Goal: Task Accomplishment & Management: Use online tool/utility

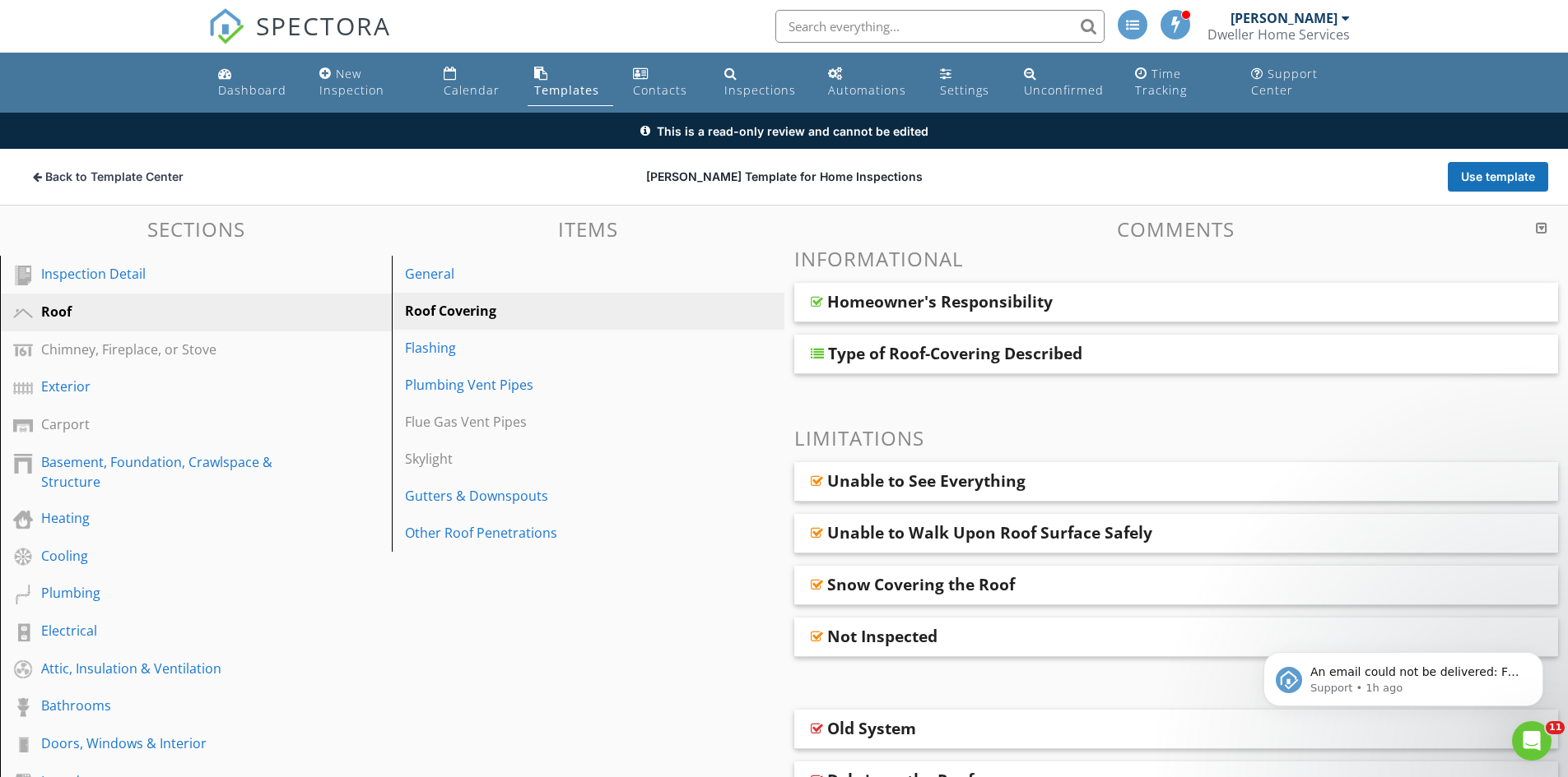
click at [542, 79] on link "Templates" at bounding box center [569, 82] width 85 height 47
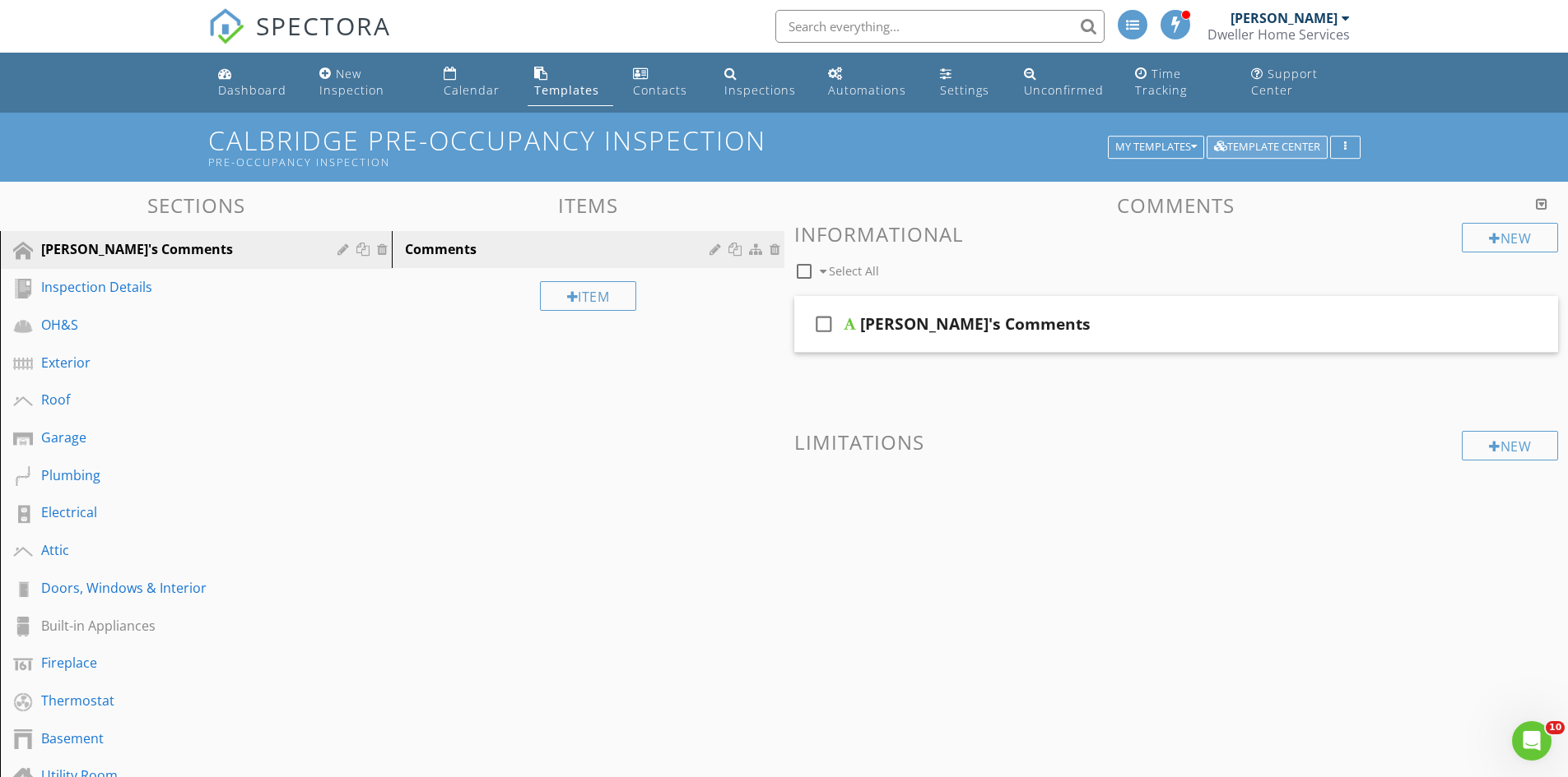
click at [1255, 146] on div "Template Center" at bounding box center [1267, 147] width 106 height 12
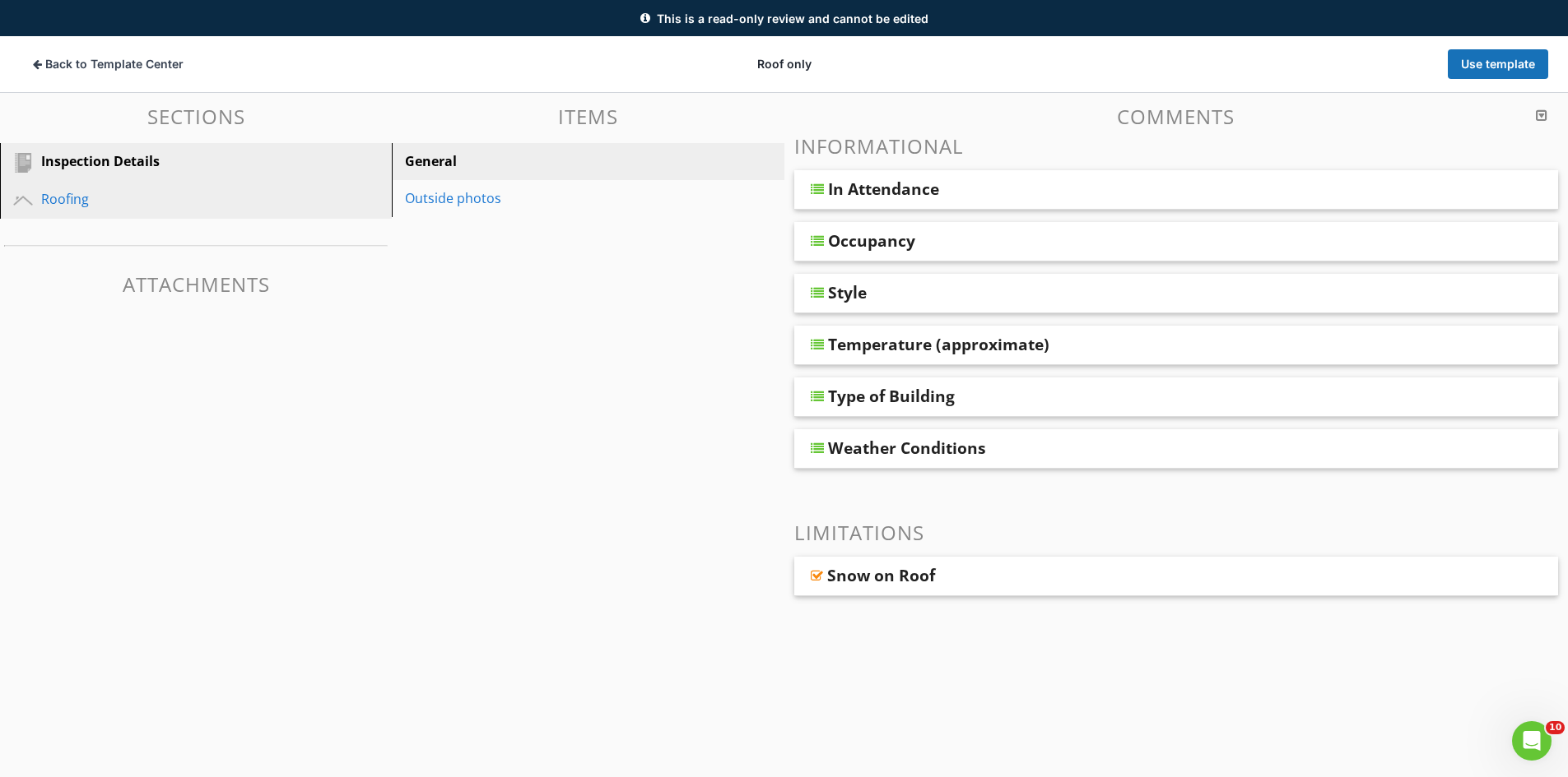
click at [258, 199] on div "Roofing" at bounding box center [177, 199] width 272 height 20
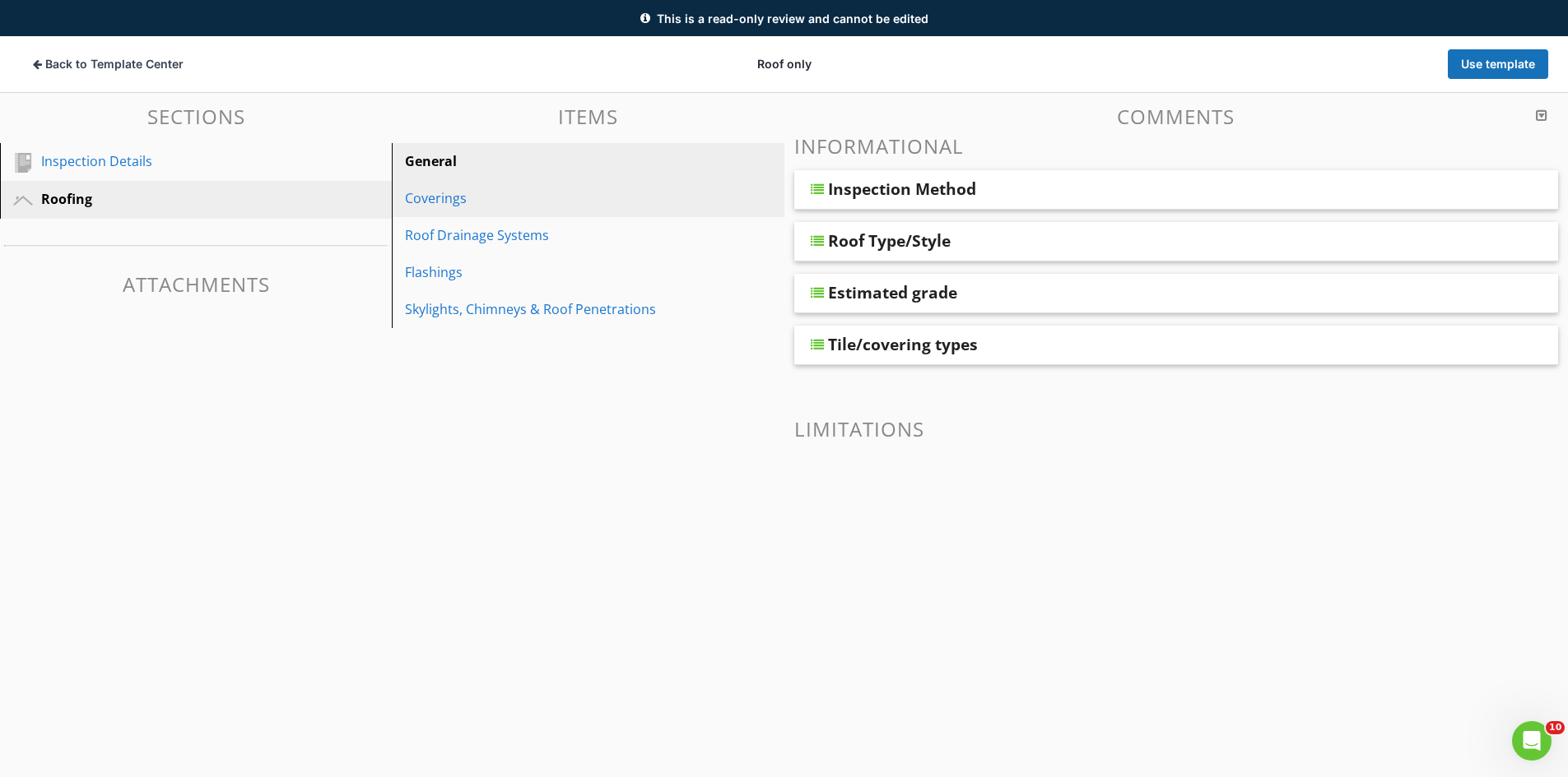
click at [593, 210] on link "Coverings" at bounding box center [590, 198] width 387 height 36
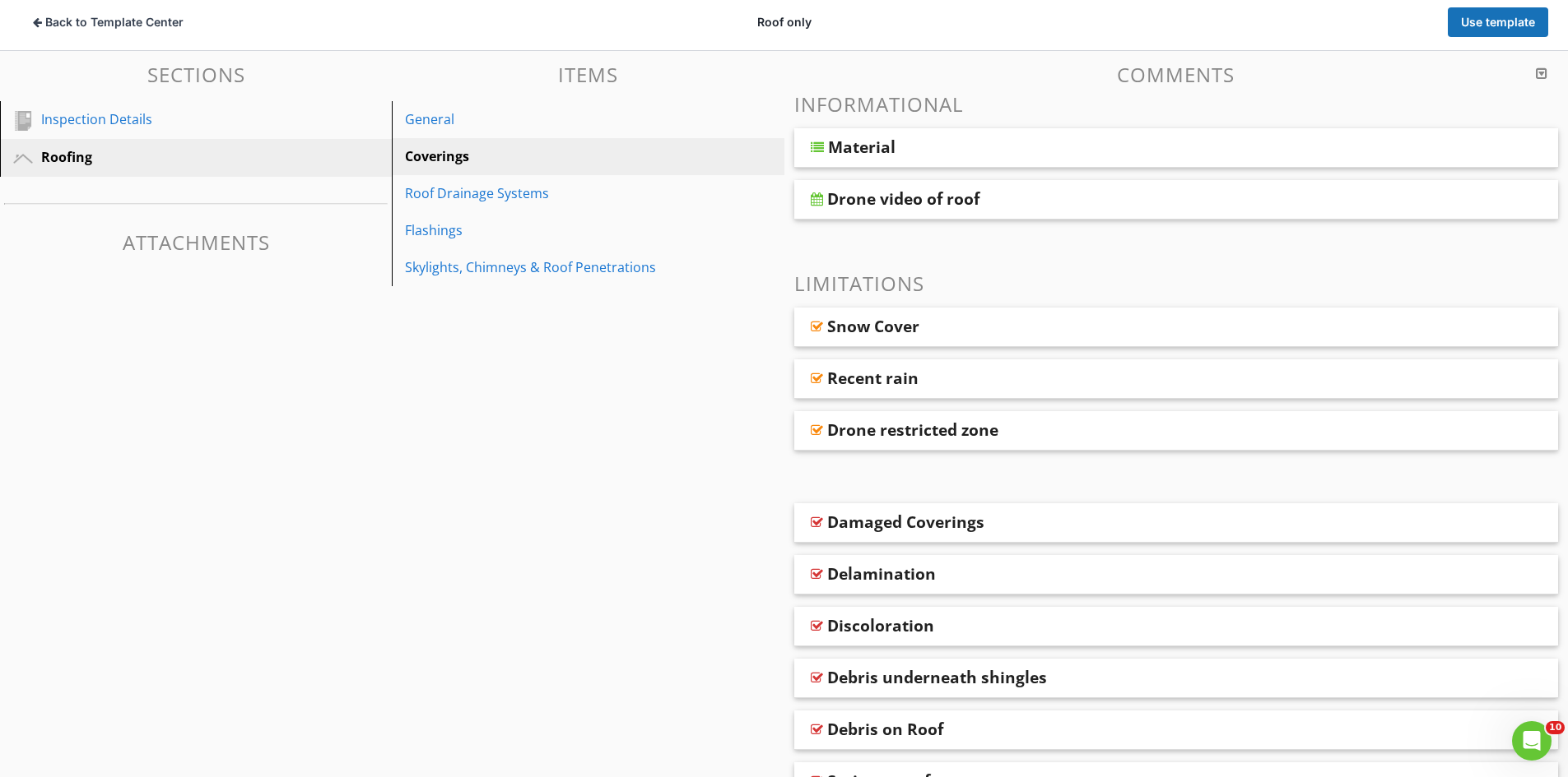
scroll to position [165, 0]
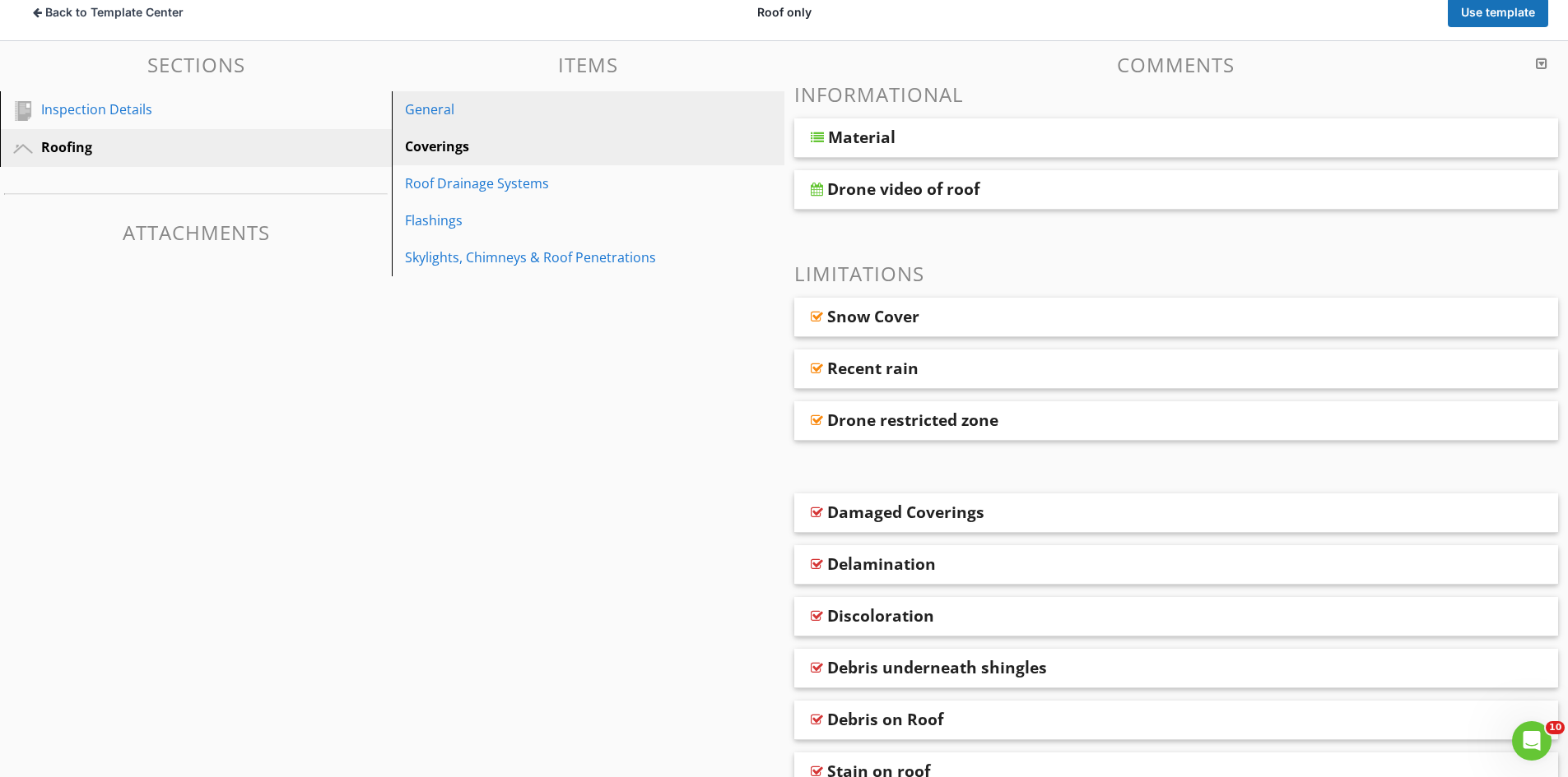
click at [518, 117] on div "General" at bounding box center [559, 110] width 309 height 20
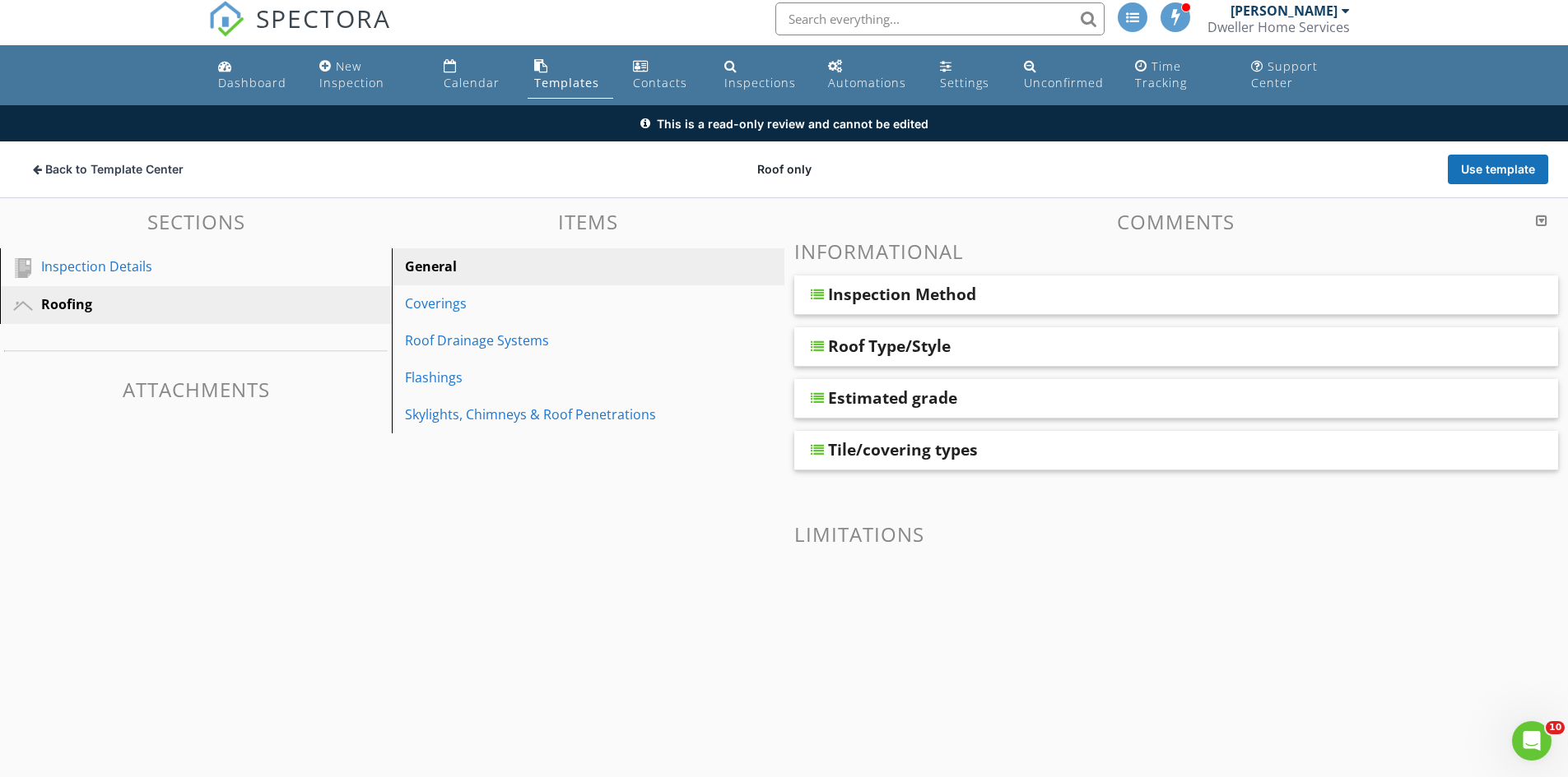
scroll to position [0, 0]
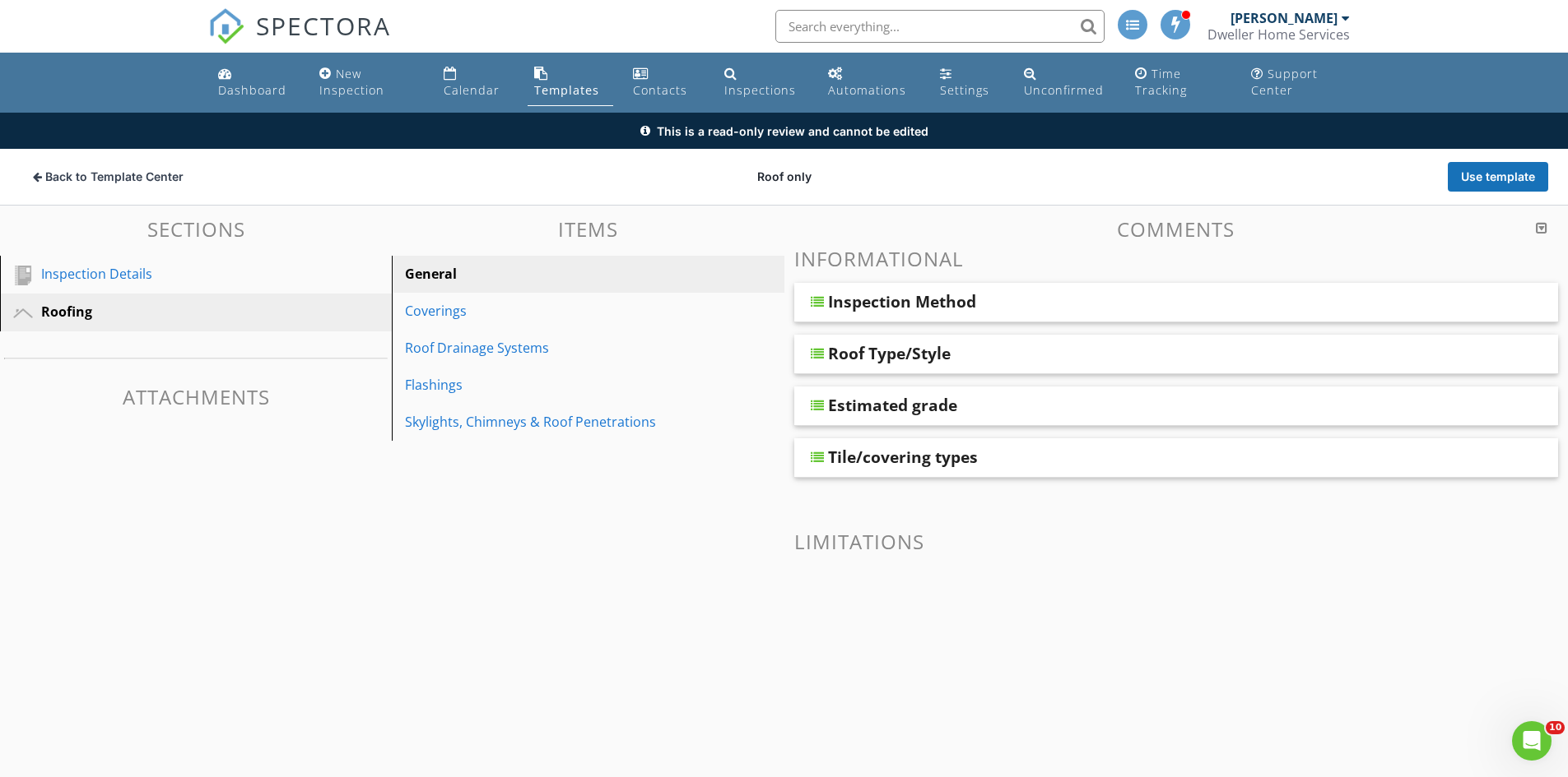
click at [311, 7] on div "SPECTORA" at bounding box center [299, 26] width 182 height 53
click at [311, 18] on span "SPECTORA" at bounding box center [323, 24] width 135 height 34
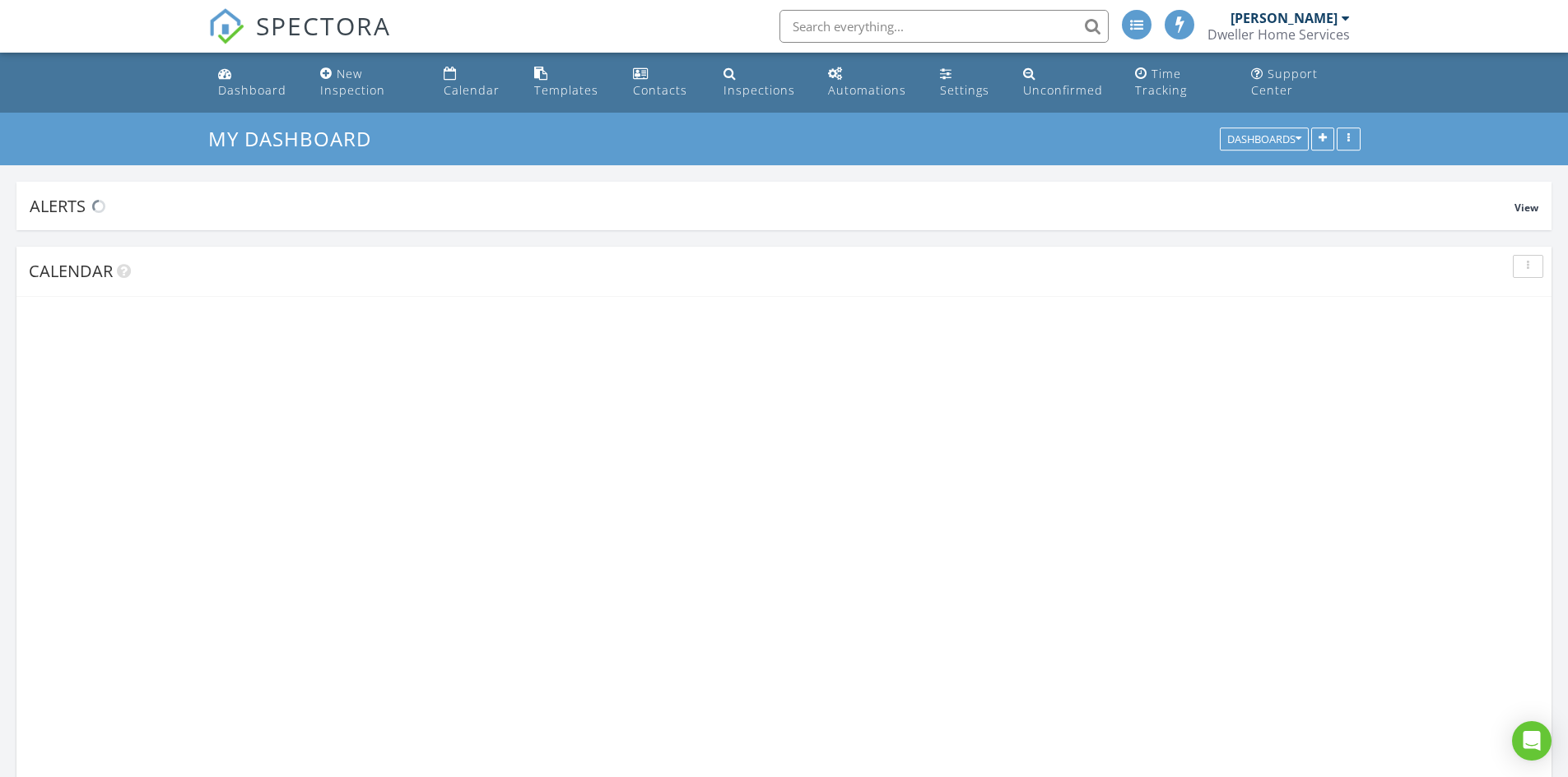
scroll to position [1029, 1593]
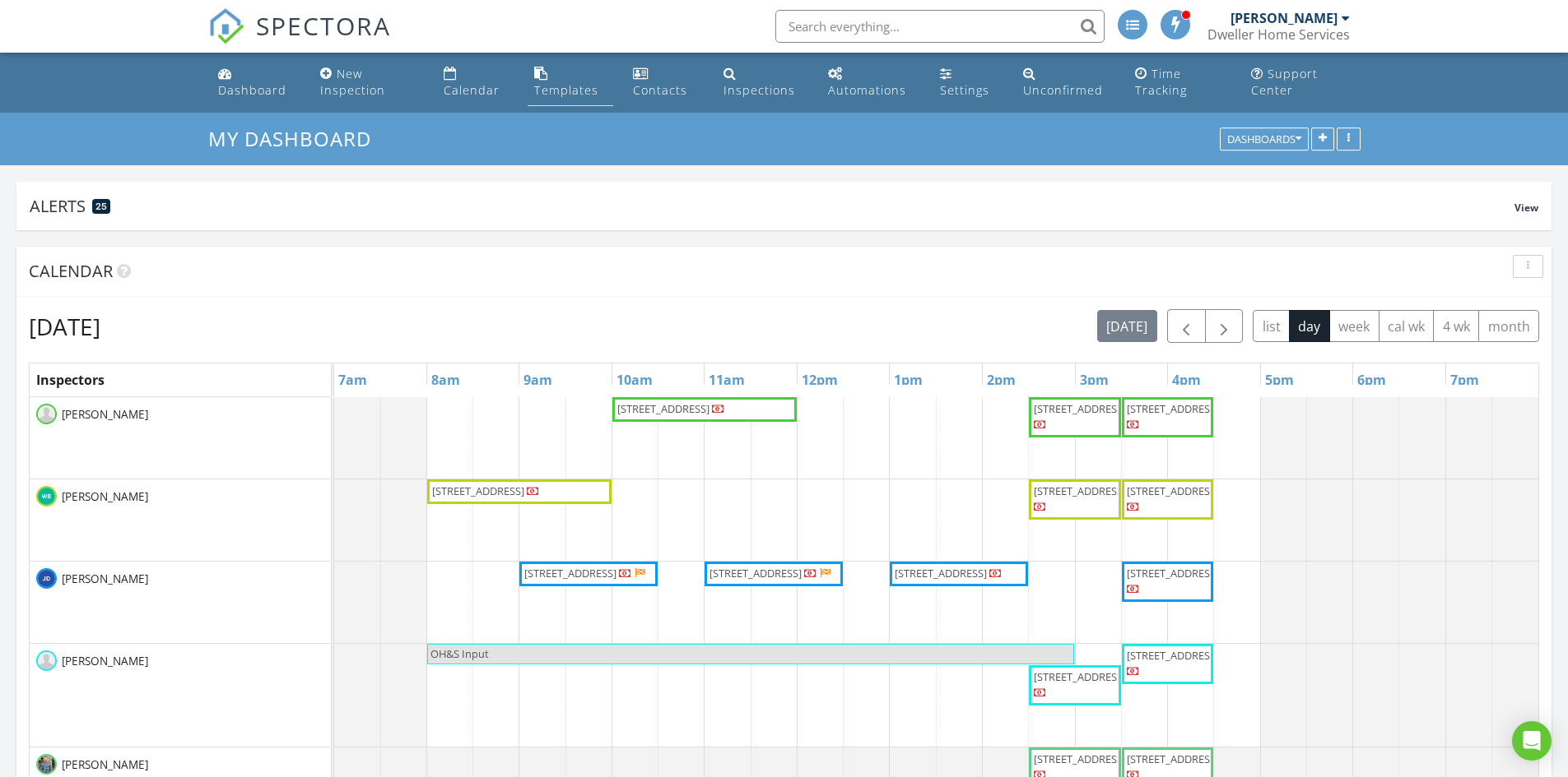
click at [572, 84] on div "Templates" at bounding box center [565, 90] width 64 height 16
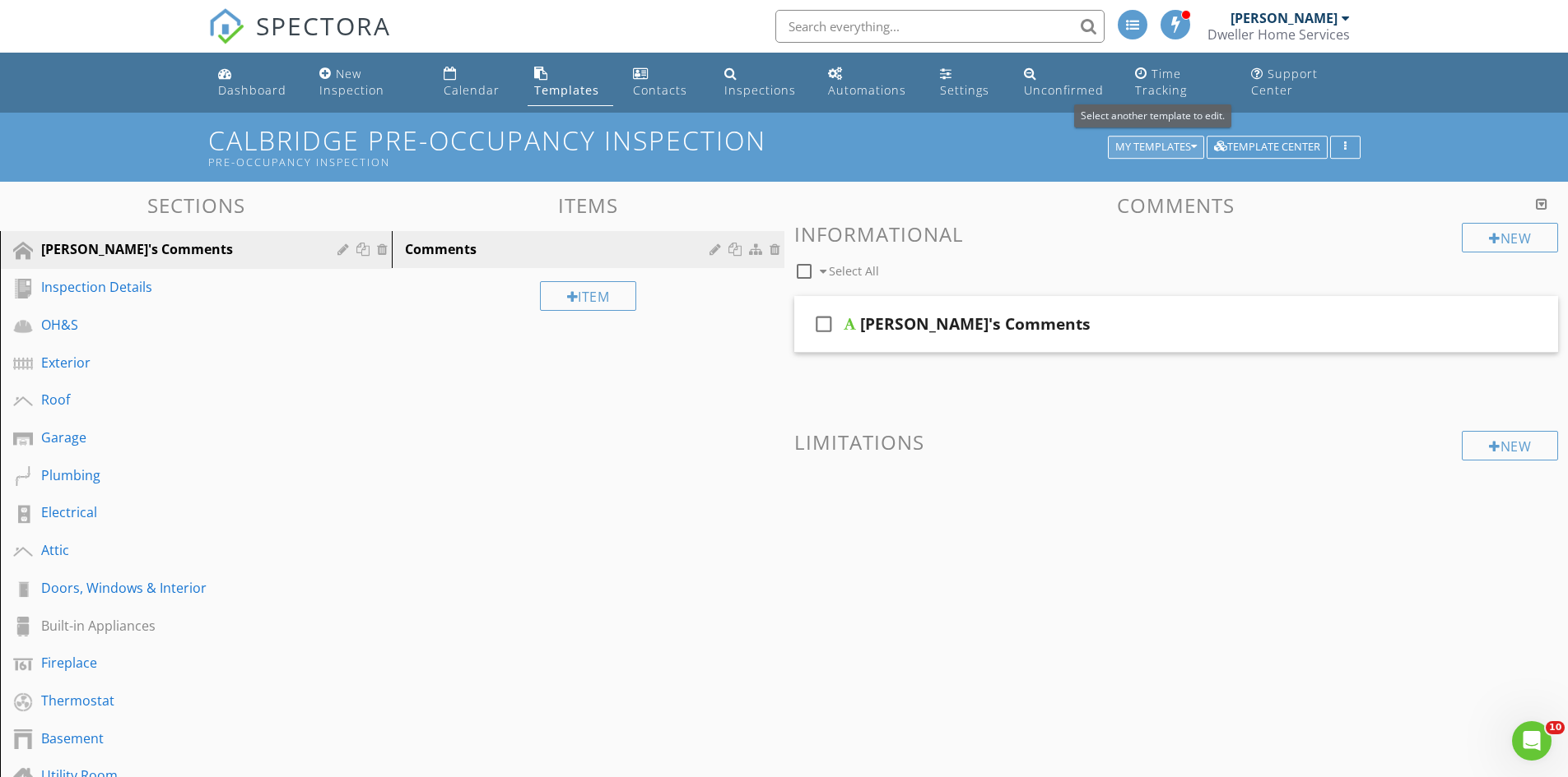
click at [1152, 150] on div "My Templates" at bounding box center [1155, 147] width 81 height 12
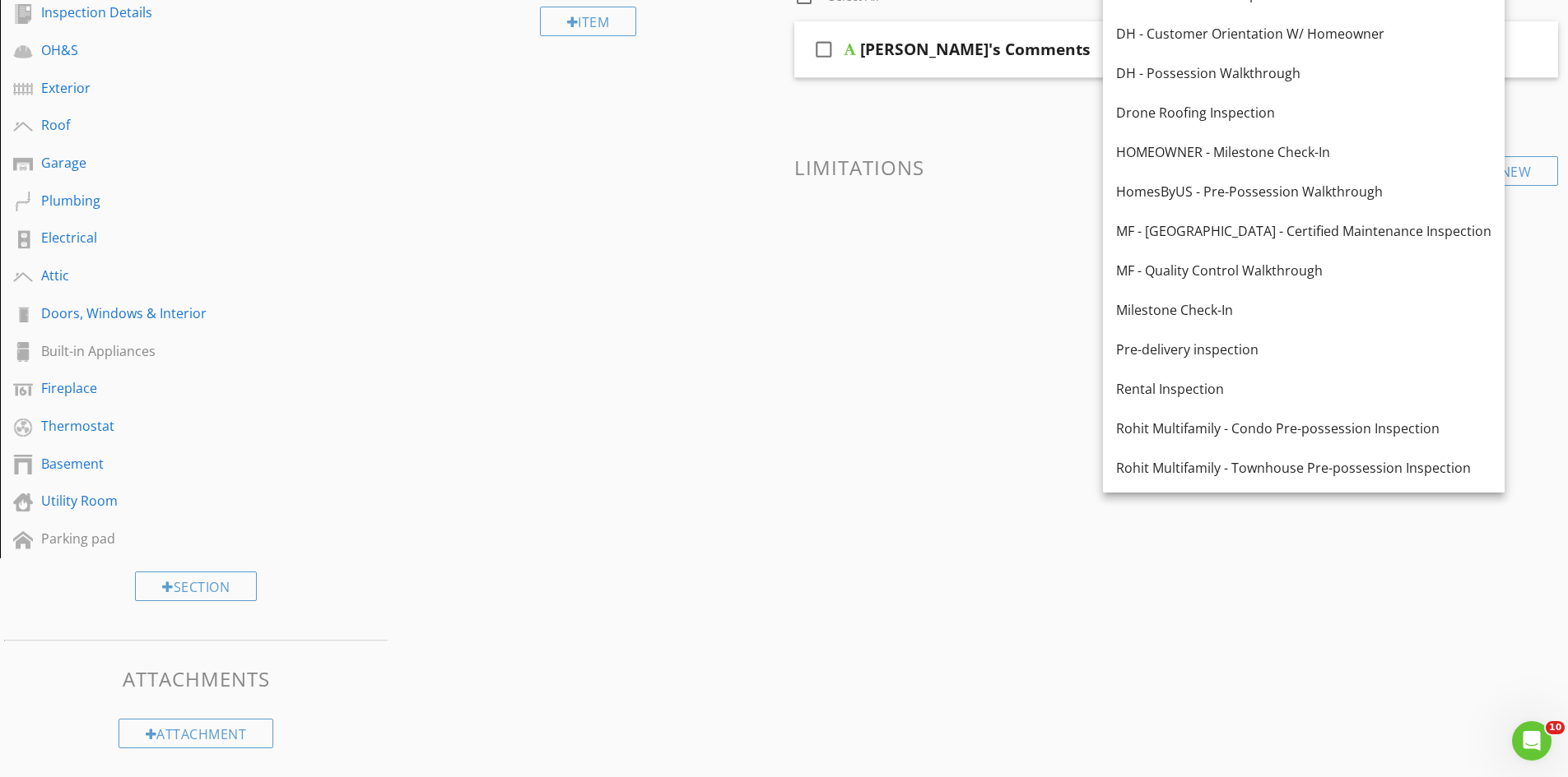
scroll to position [372, 0]
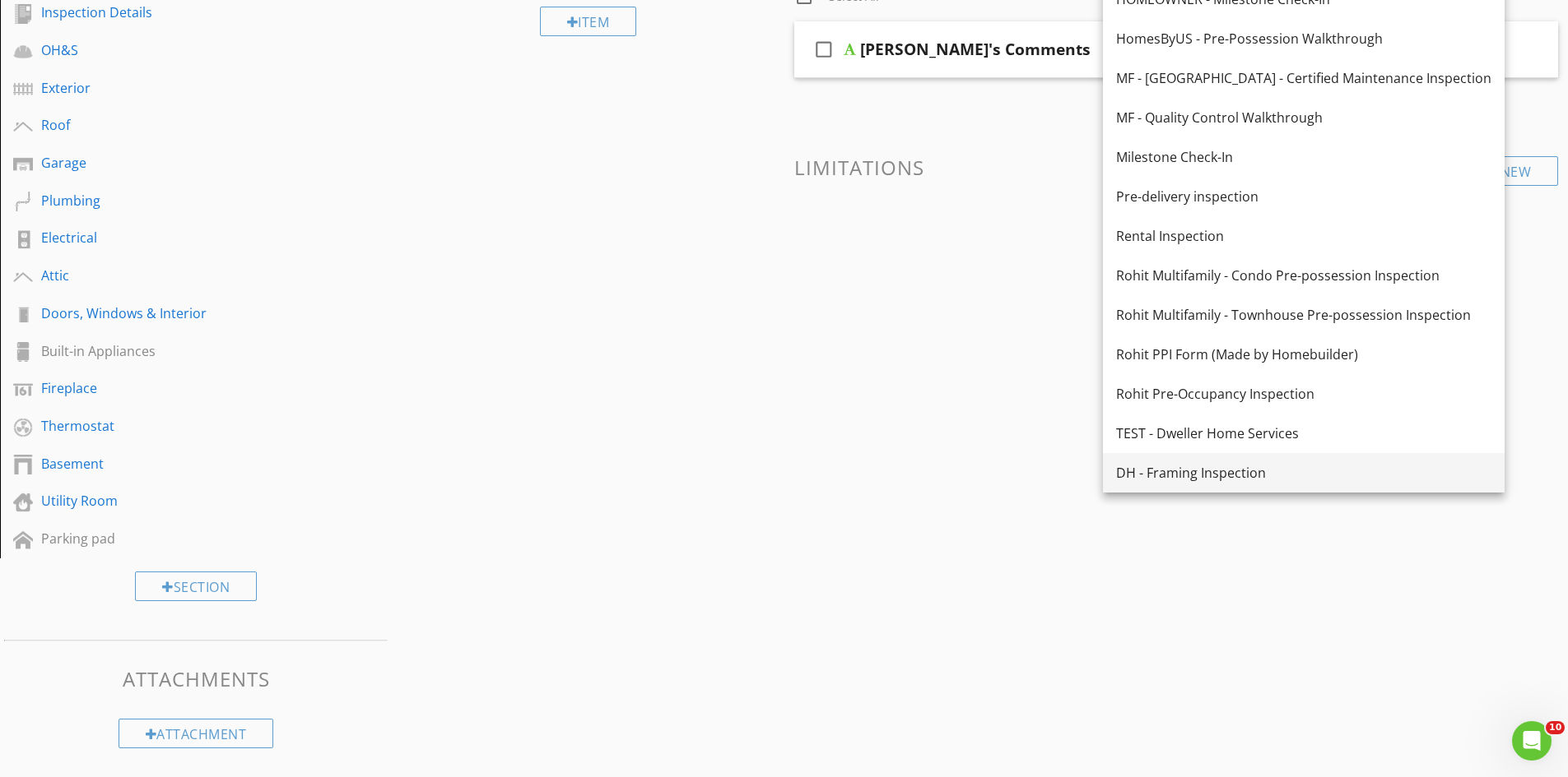
click at [1263, 469] on div "DH - Framing Inspection" at bounding box center [1303, 473] width 375 height 20
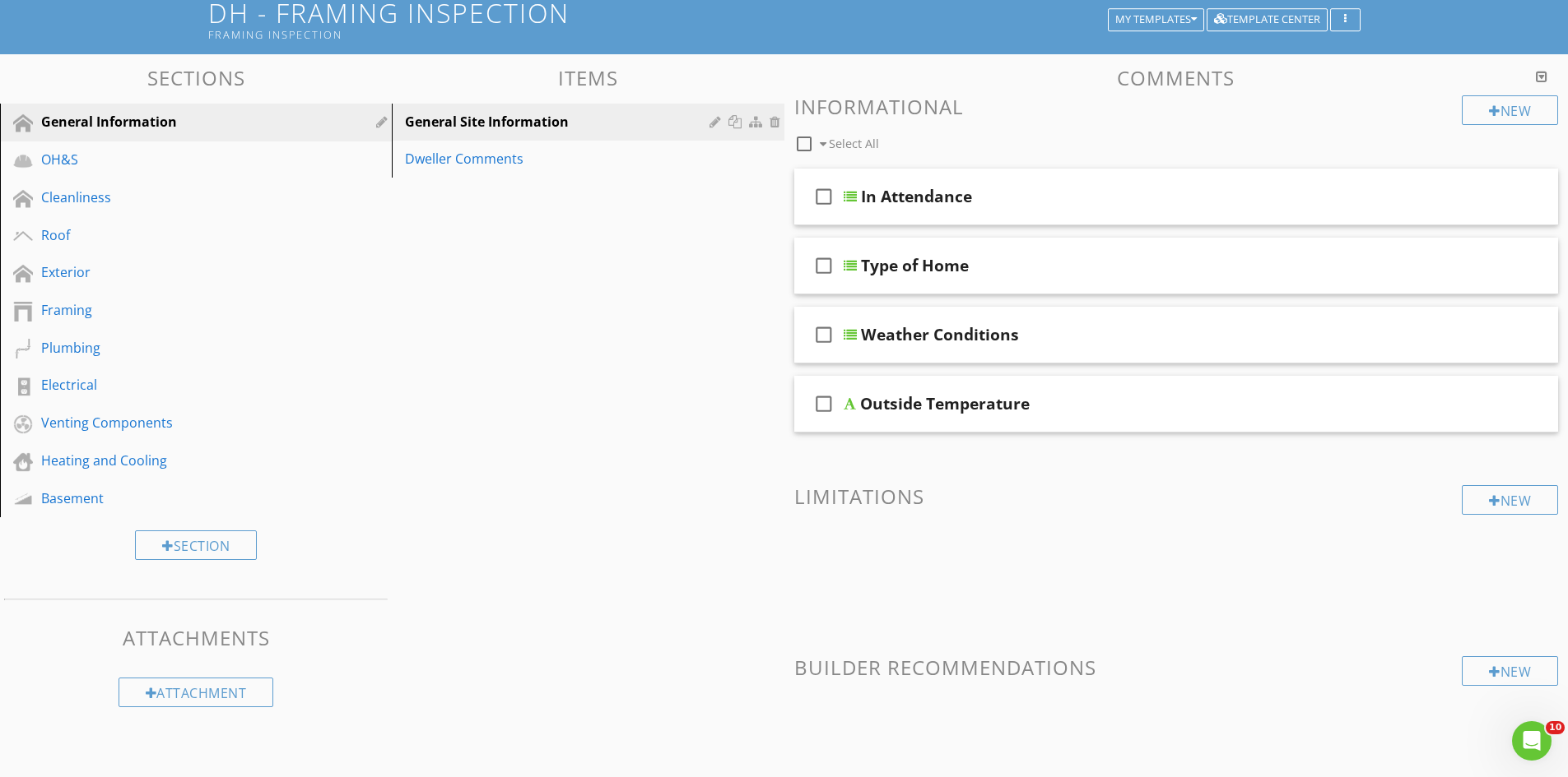
scroll to position [28, 0]
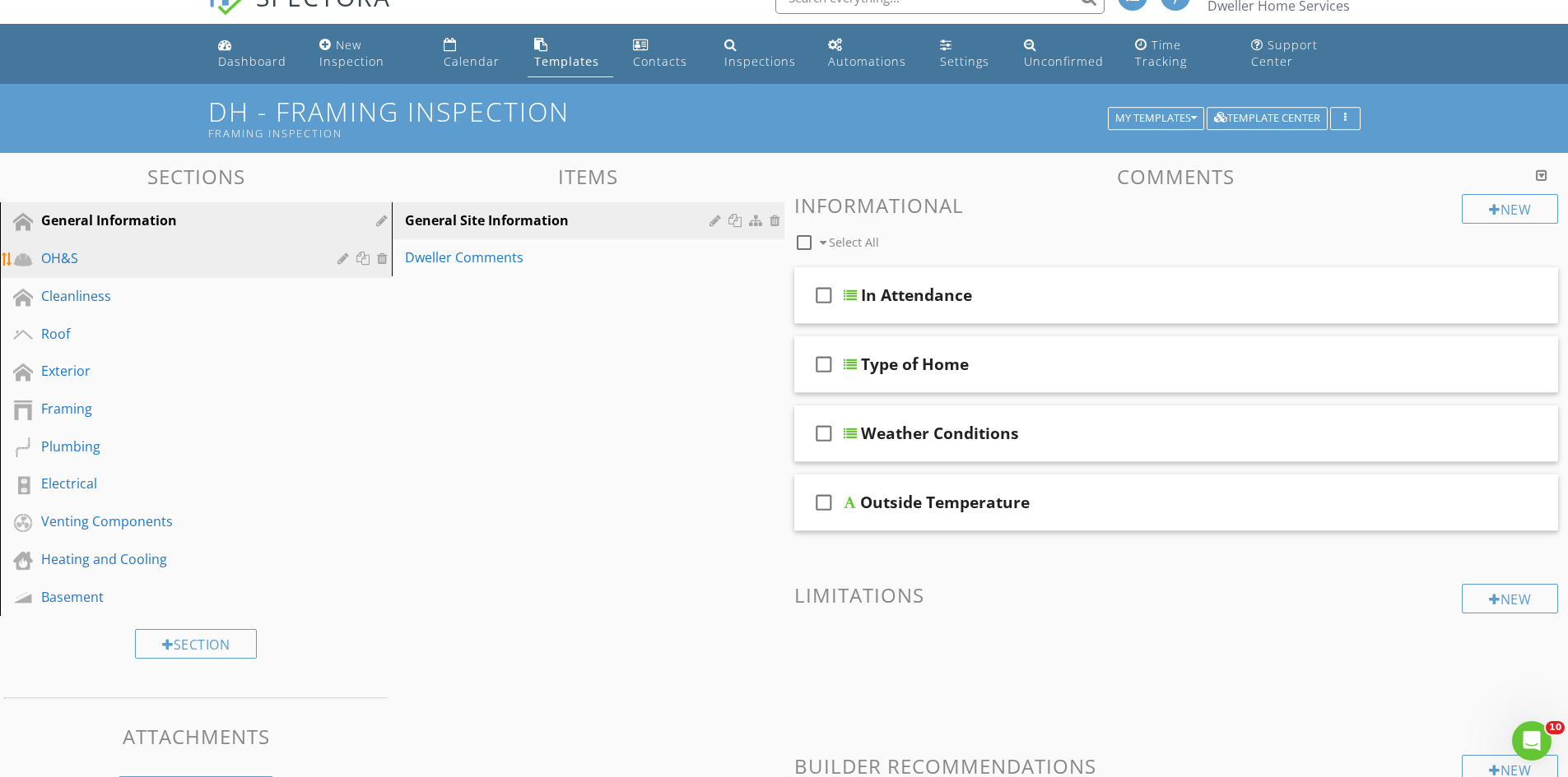
click at [196, 263] on div "OH&S" at bounding box center [177, 259] width 272 height 20
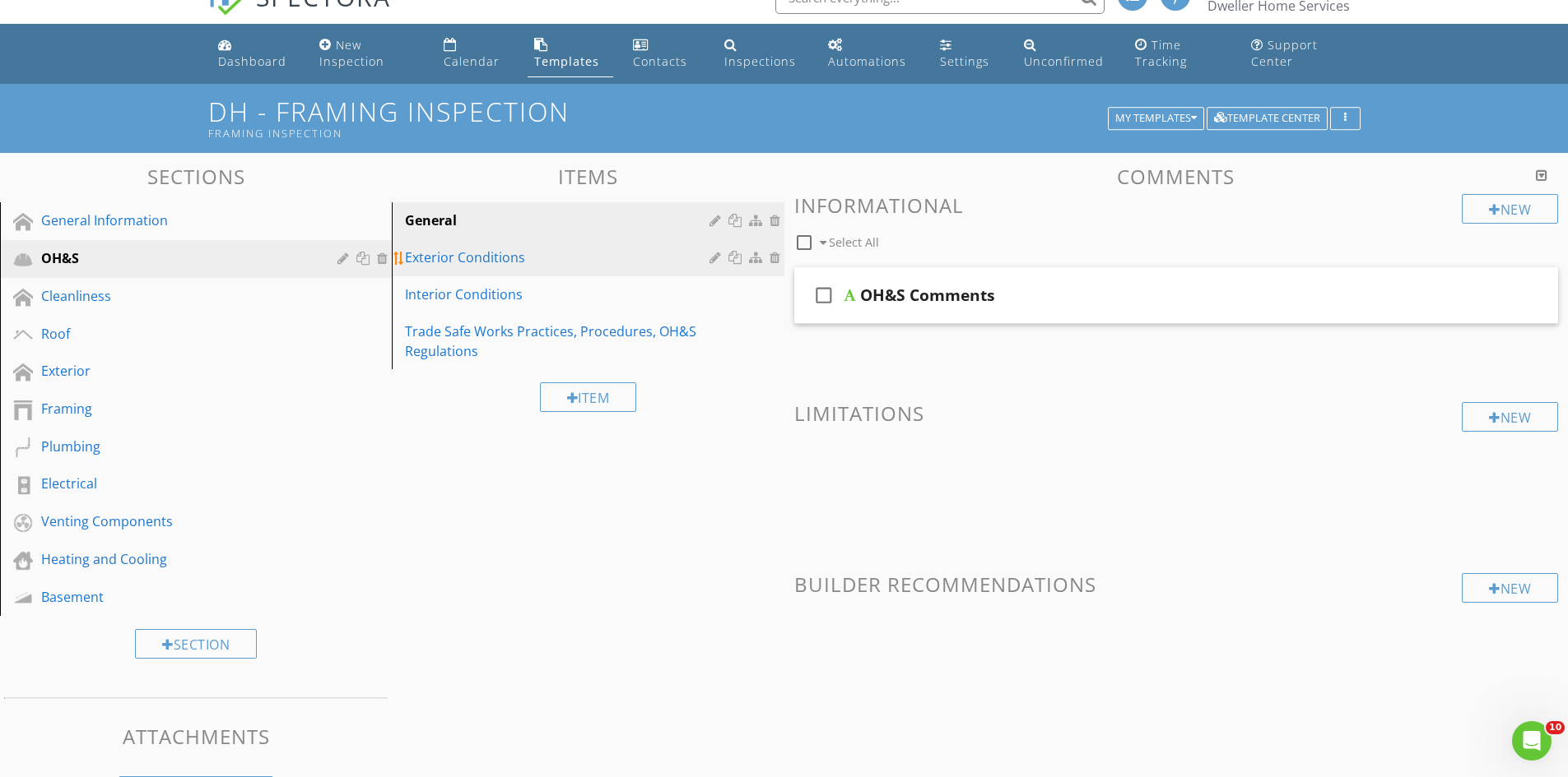
click at [578, 259] on div "Exterior Conditions" at bounding box center [559, 258] width 309 height 20
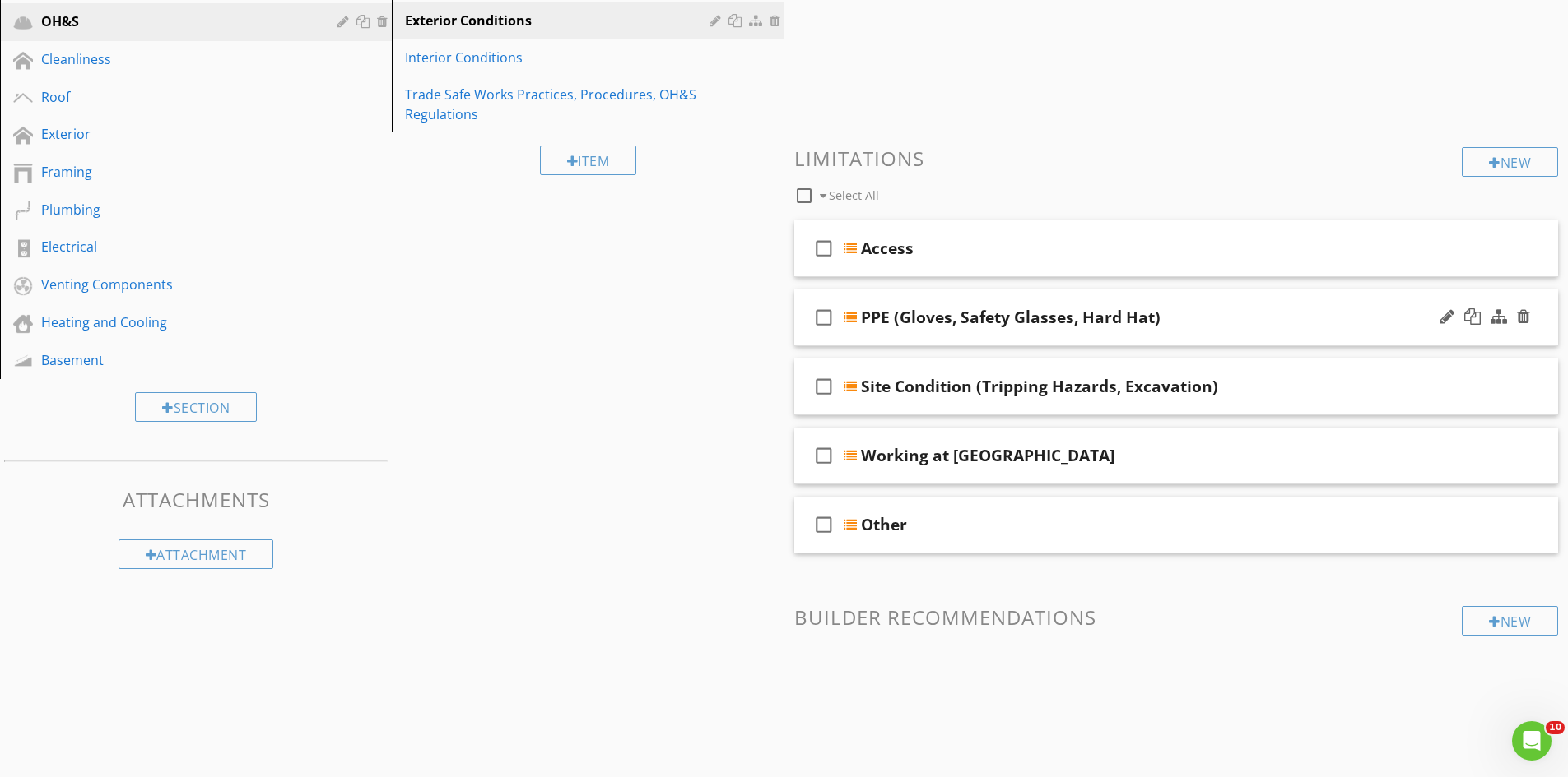
scroll to position [275, 0]
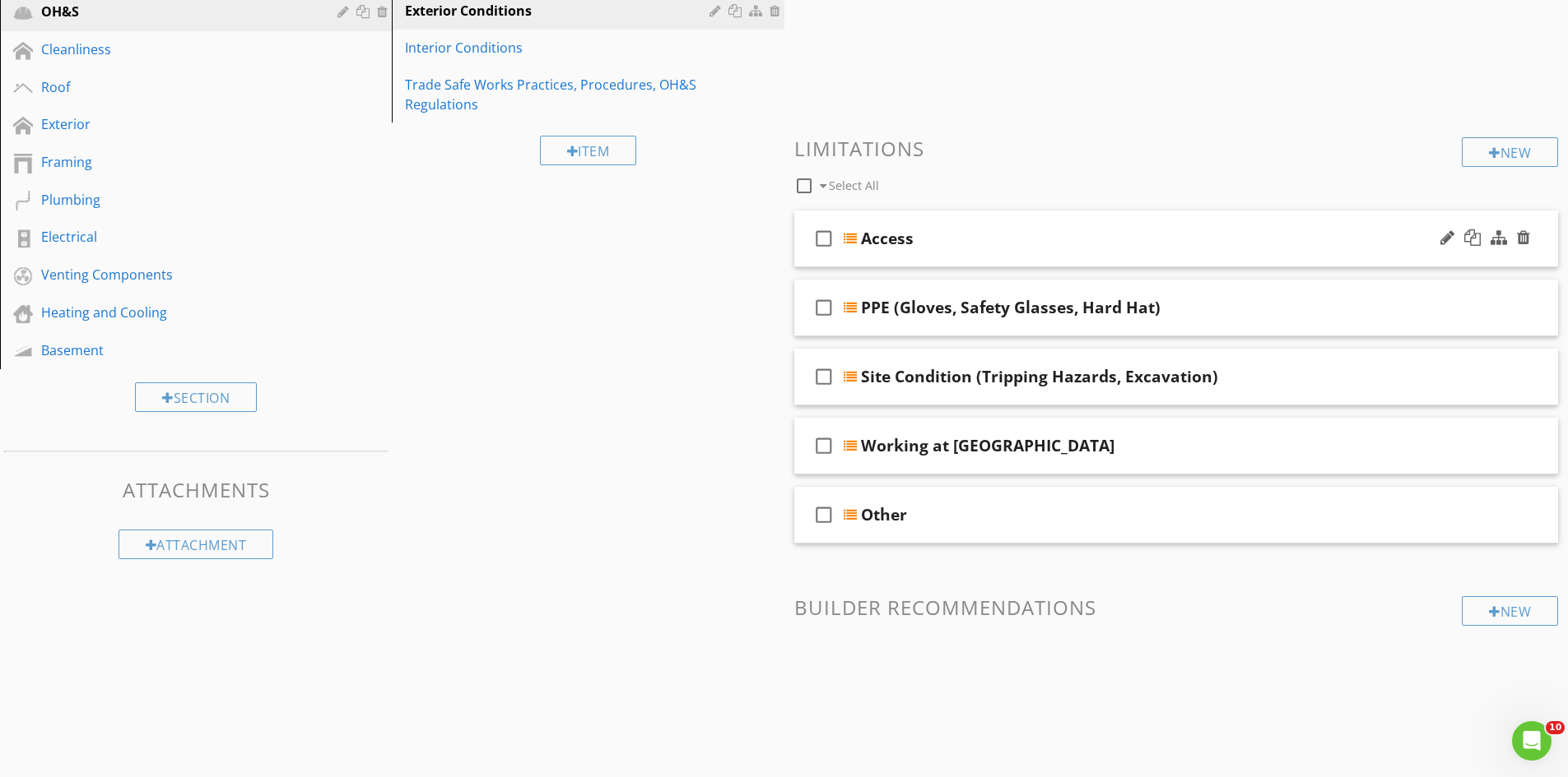
click at [1097, 234] on div "Access" at bounding box center [1134, 238] width 548 height 20
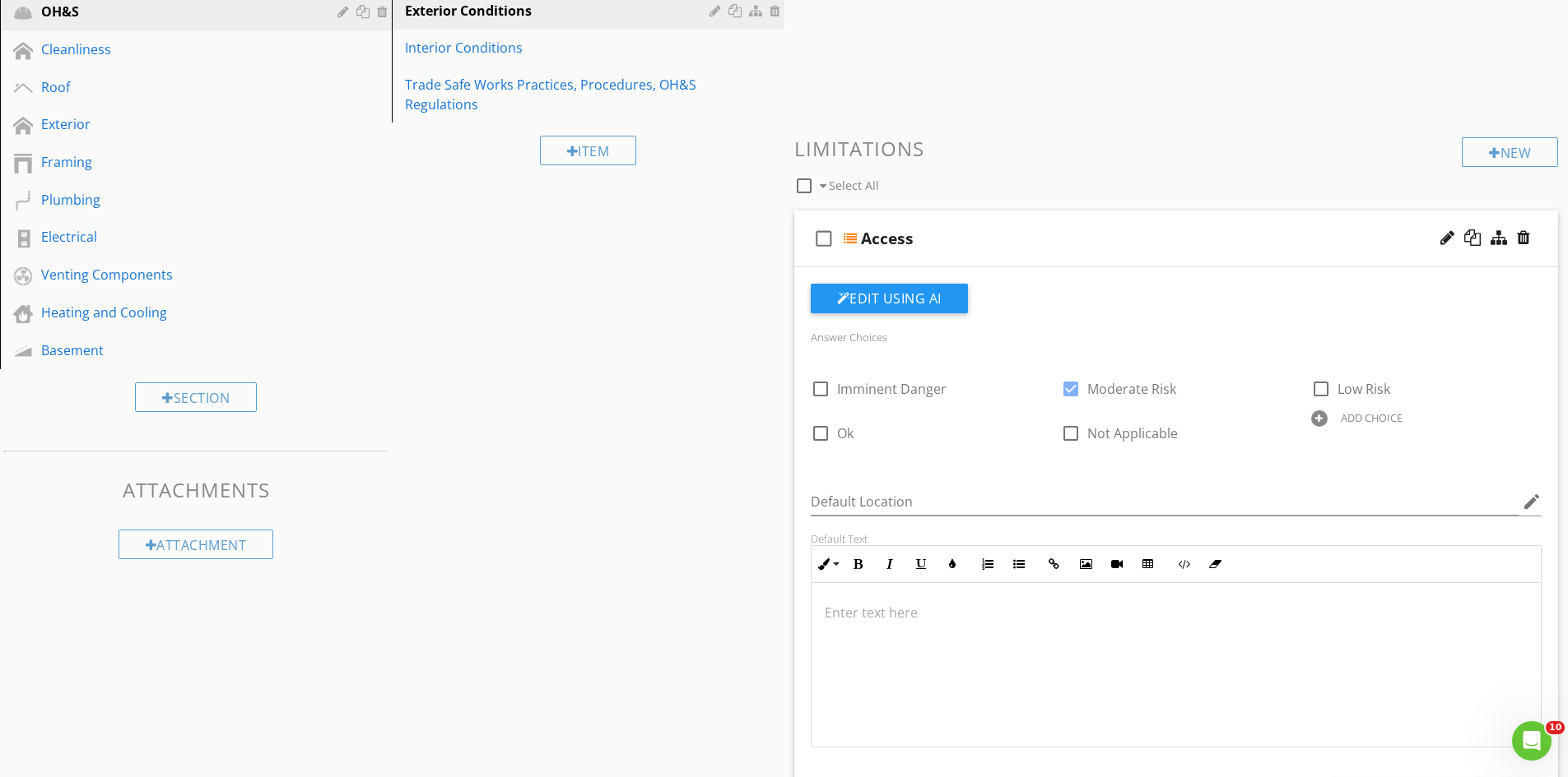
click at [1056, 213] on div "check_box_outline_blank Access" at bounding box center [1176, 239] width 764 height 57
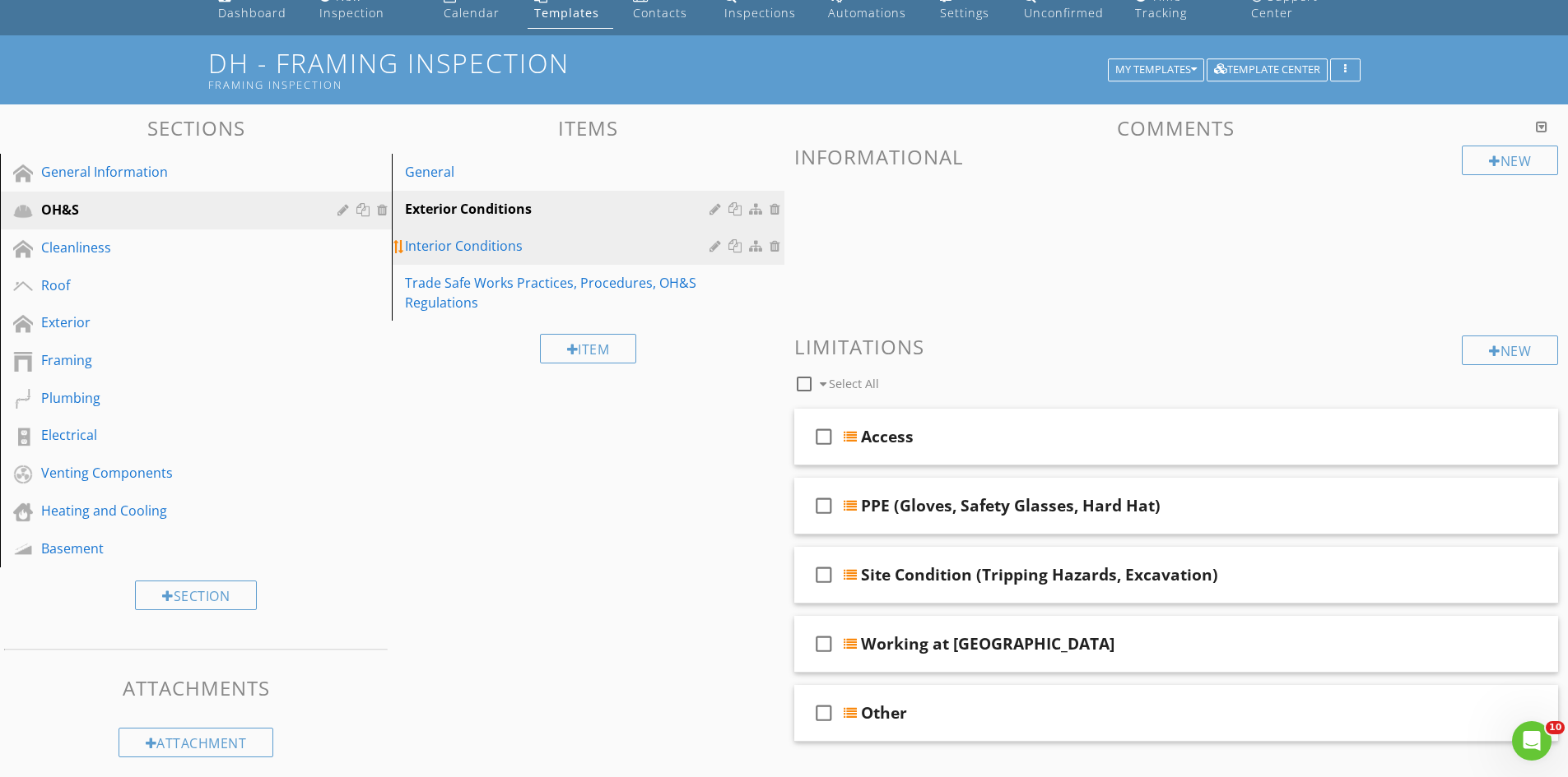
scroll to position [28, 0]
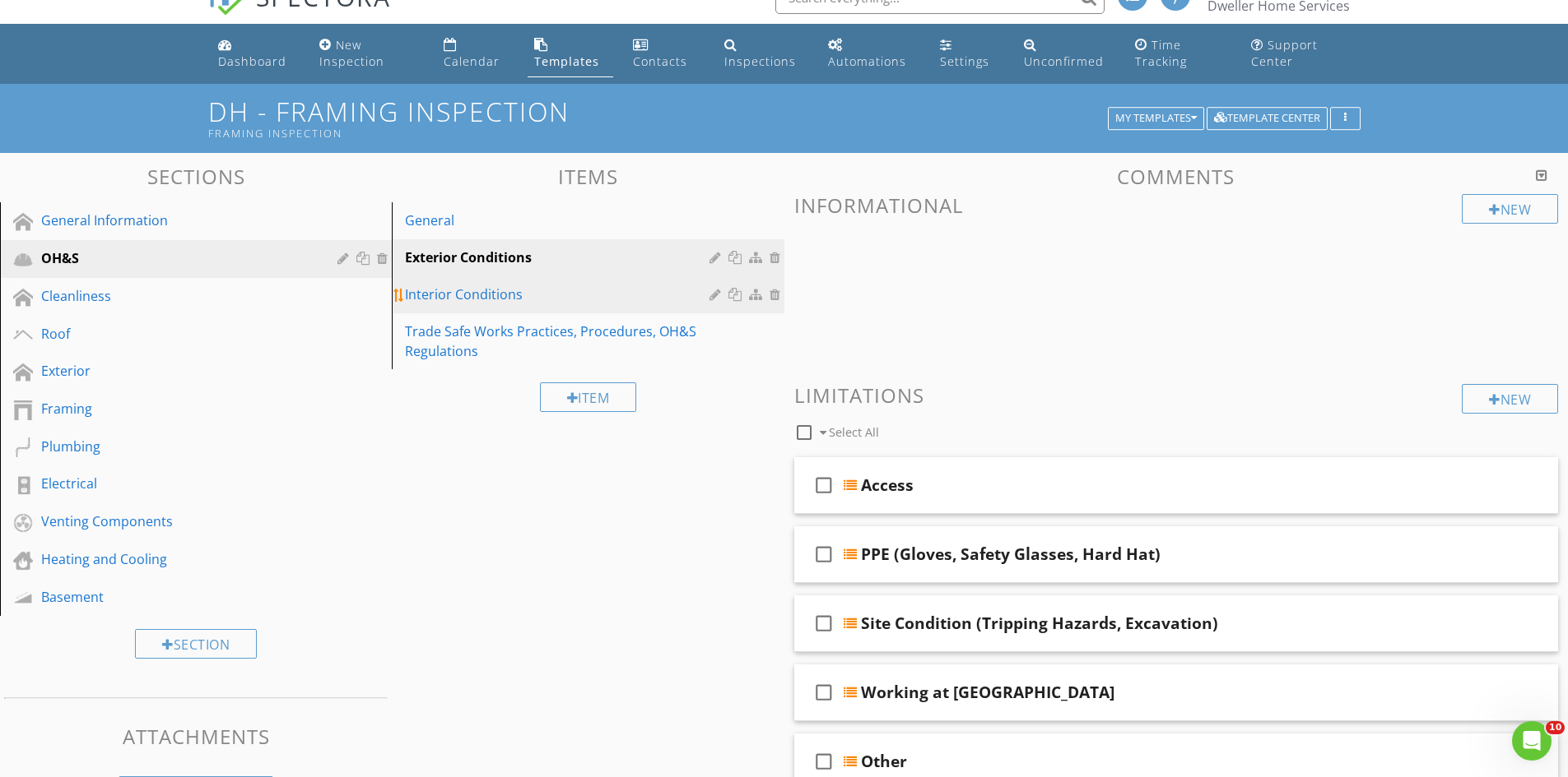
drag, startPoint x: 564, startPoint y: 300, endPoint x: 574, endPoint y: 298, distance: 10.2
click at [565, 300] on div "Interior Conditions" at bounding box center [559, 295] width 309 height 20
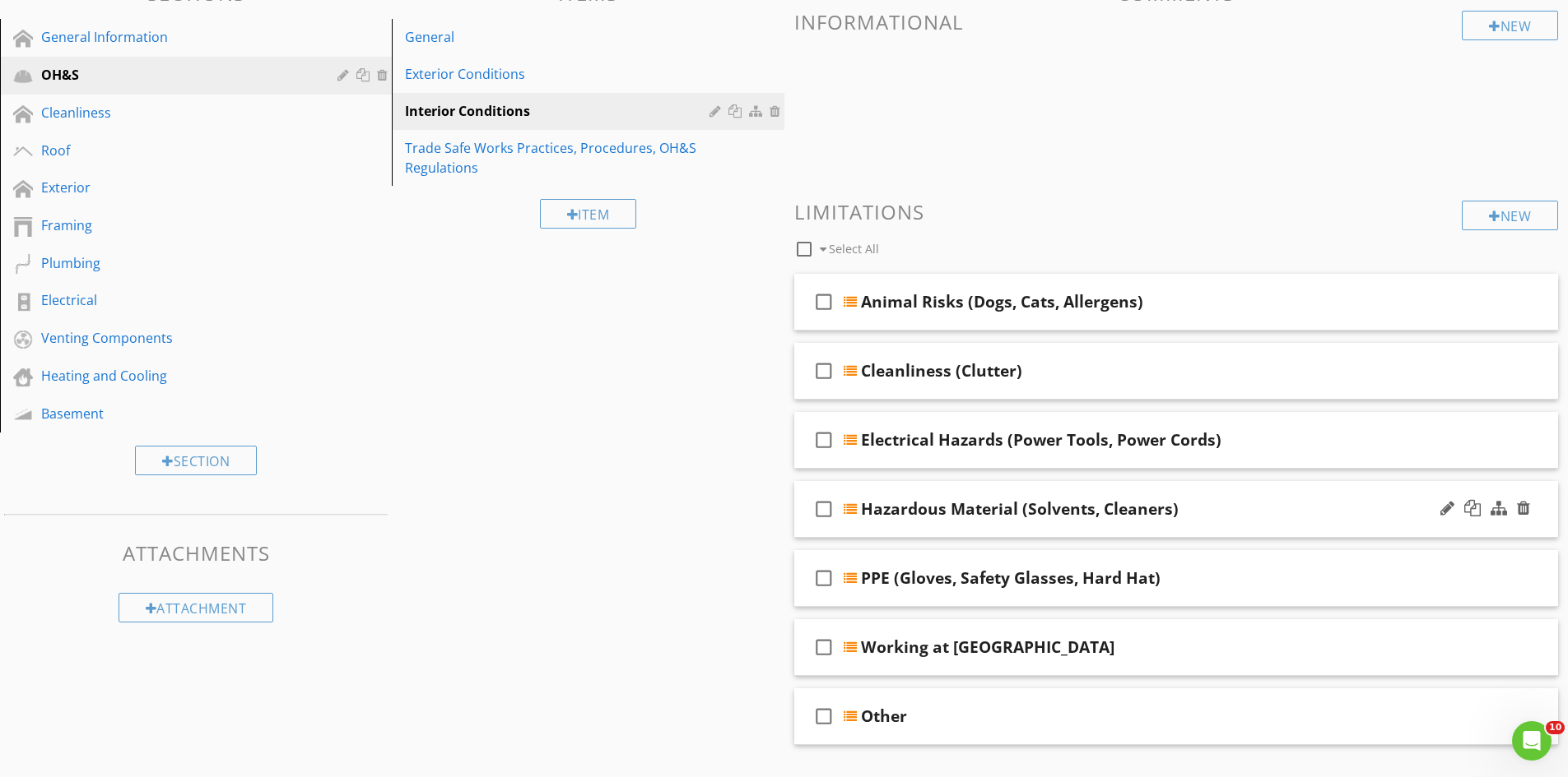
scroll to position [358, 0]
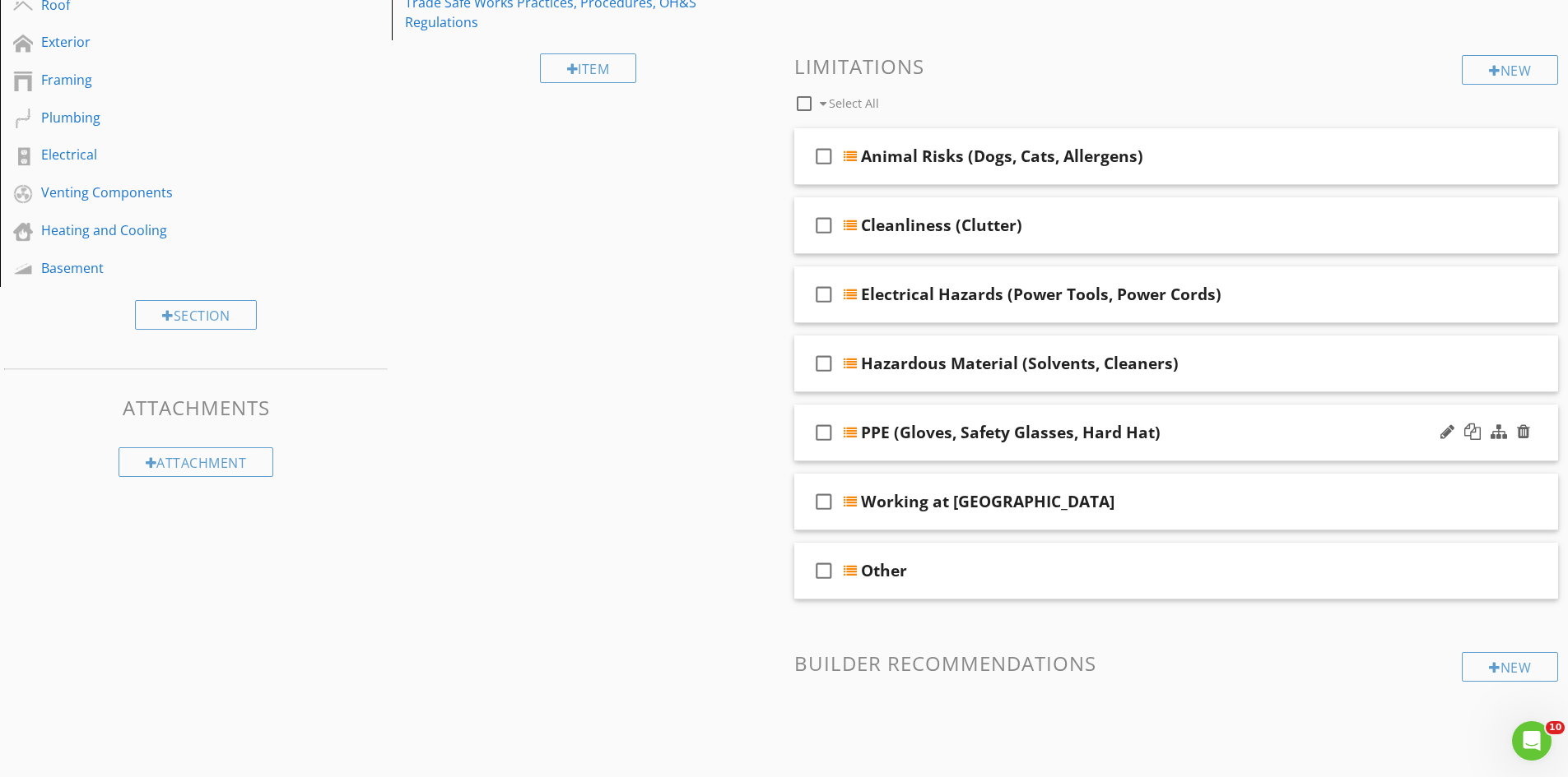
click at [1051, 406] on div "check_box_outline_blank PPE (Gloves, Safety Glasses, Hard Hat)" at bounding box center [1176, 433] width 764 height 57
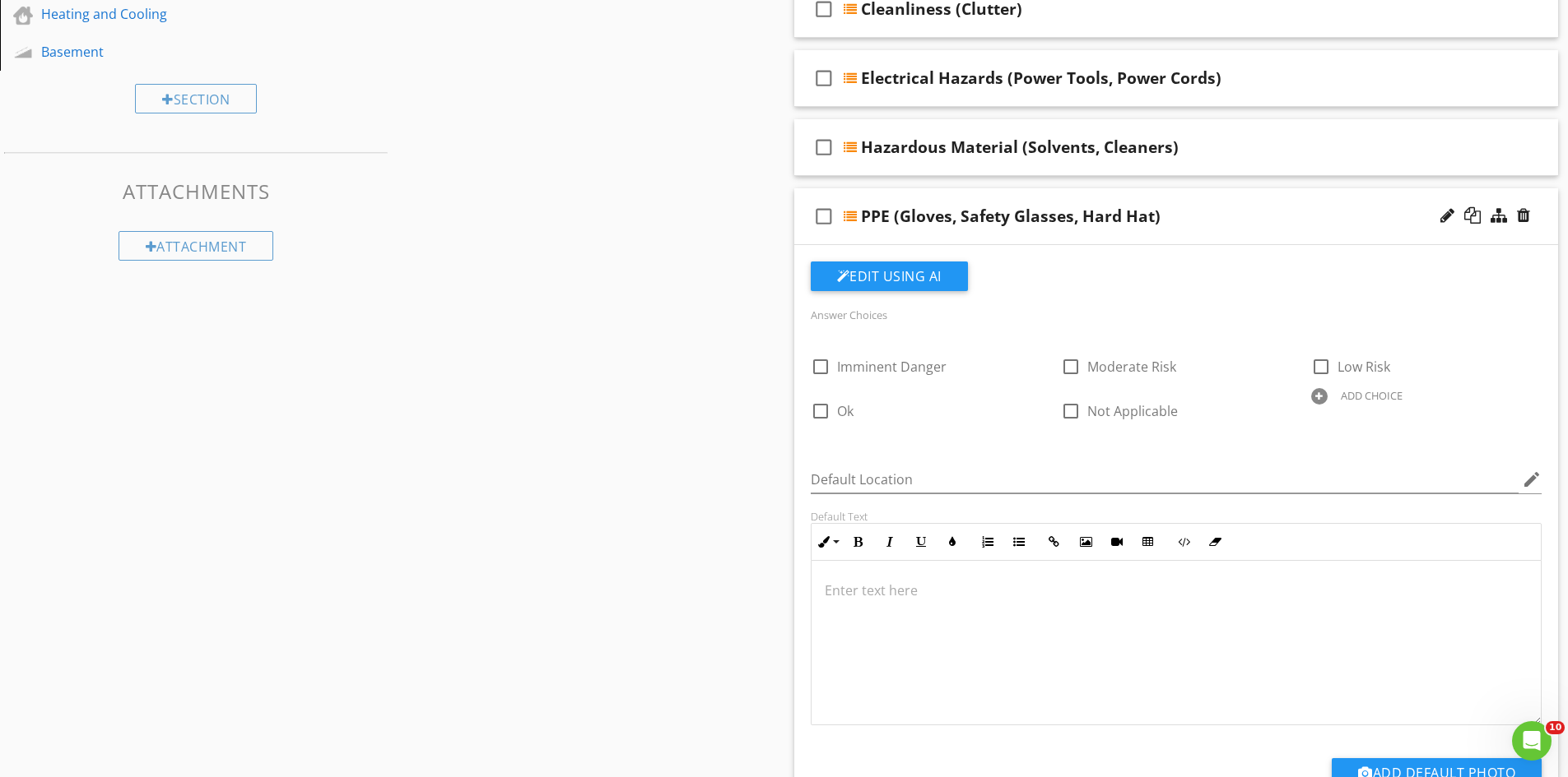
scroll to position [605, 0]
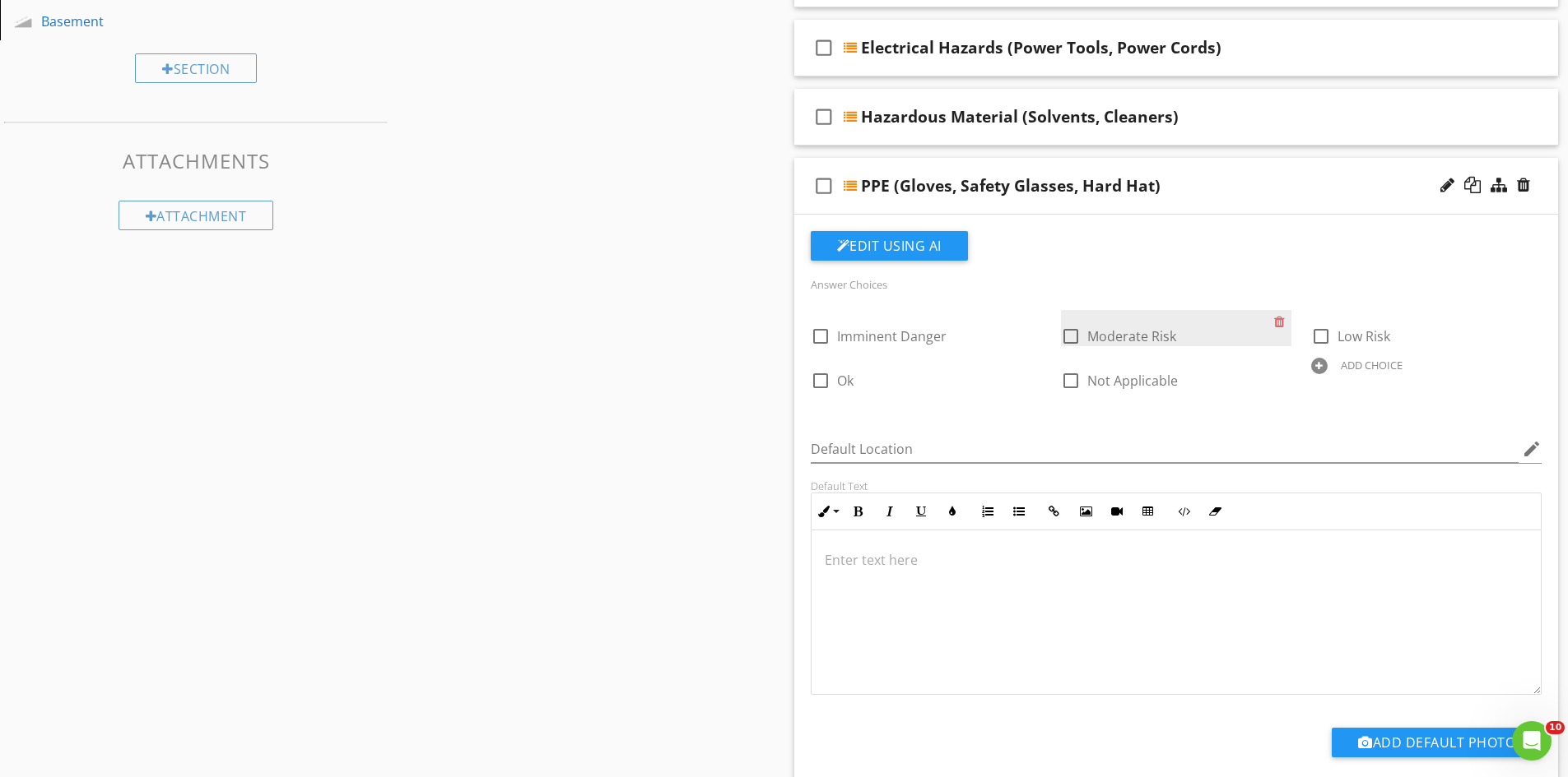
drag, startPoint x: 1324, startPoint y: 332, endPoint x: 1291, endPoint y: 347, distance: 36.2
click at [1324, 333] on div at bounding box center [1320, 336] width 28 height 28
checkbox input "true"
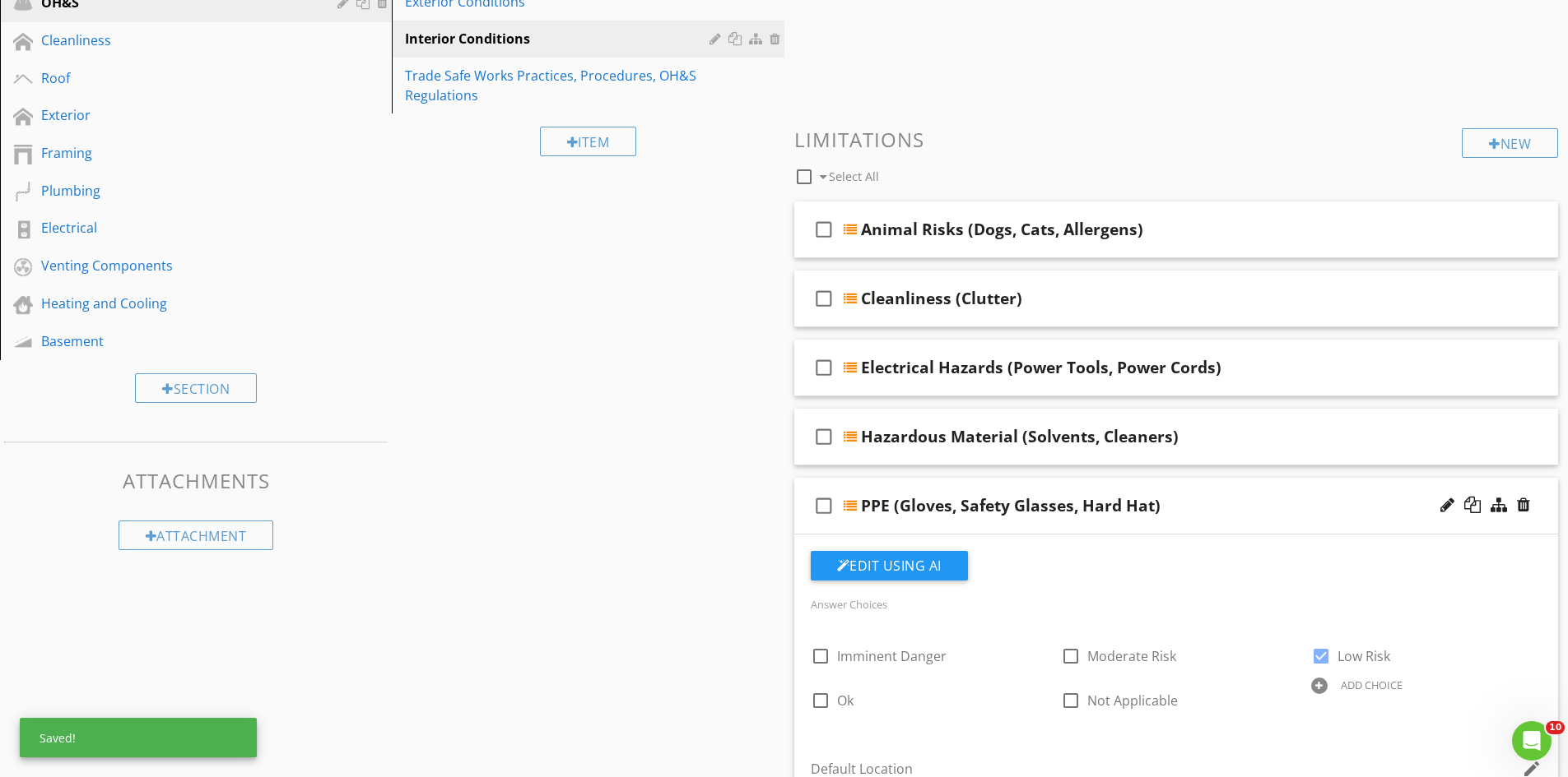
scroll to position [193, 0]
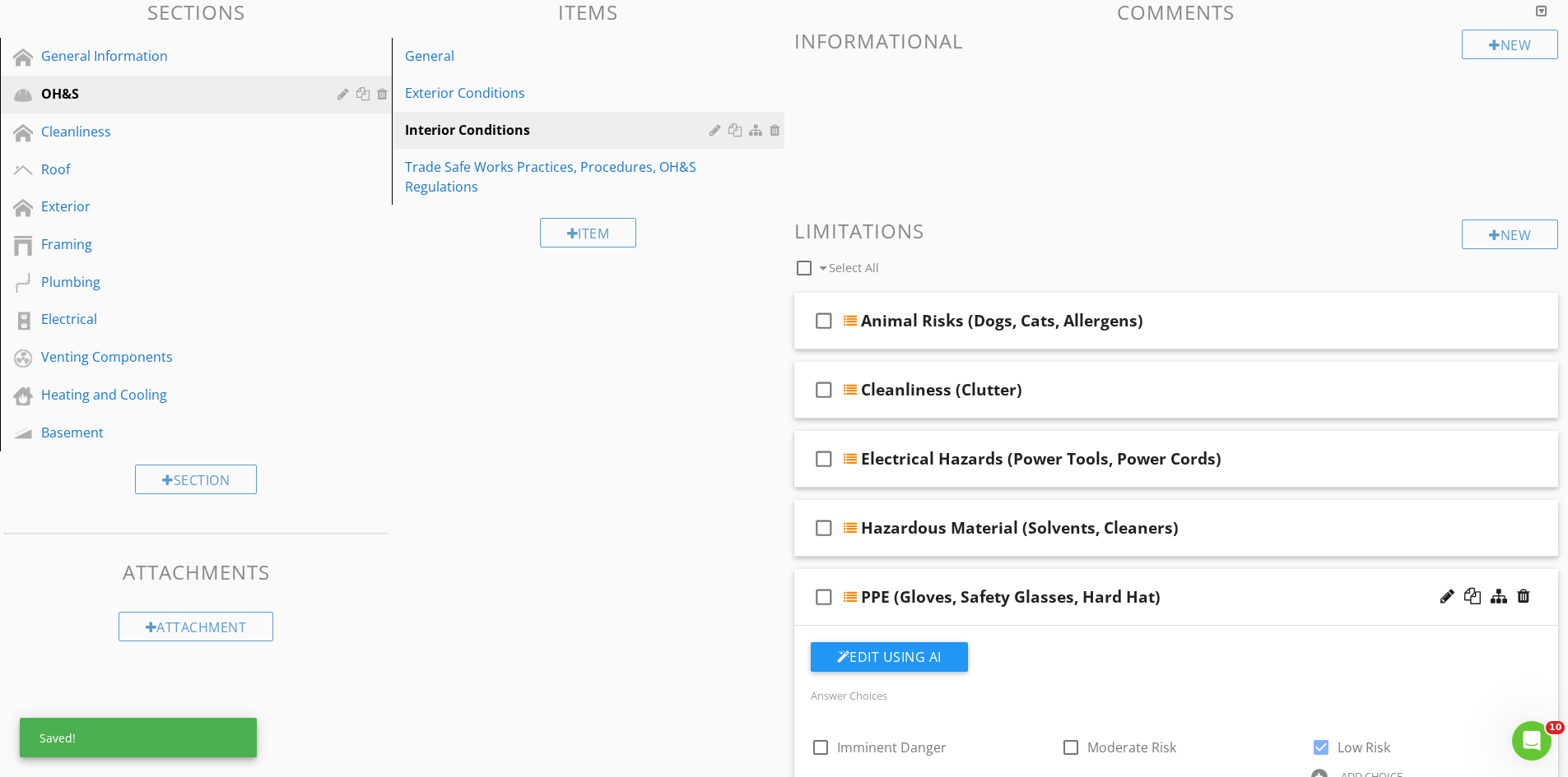
click at [1044, 577] on div "check_box_outline_blank PPE (Gloves, Safety Glasses, Hard Hat)" at bounding box center [1176, 598] width 764 height 57
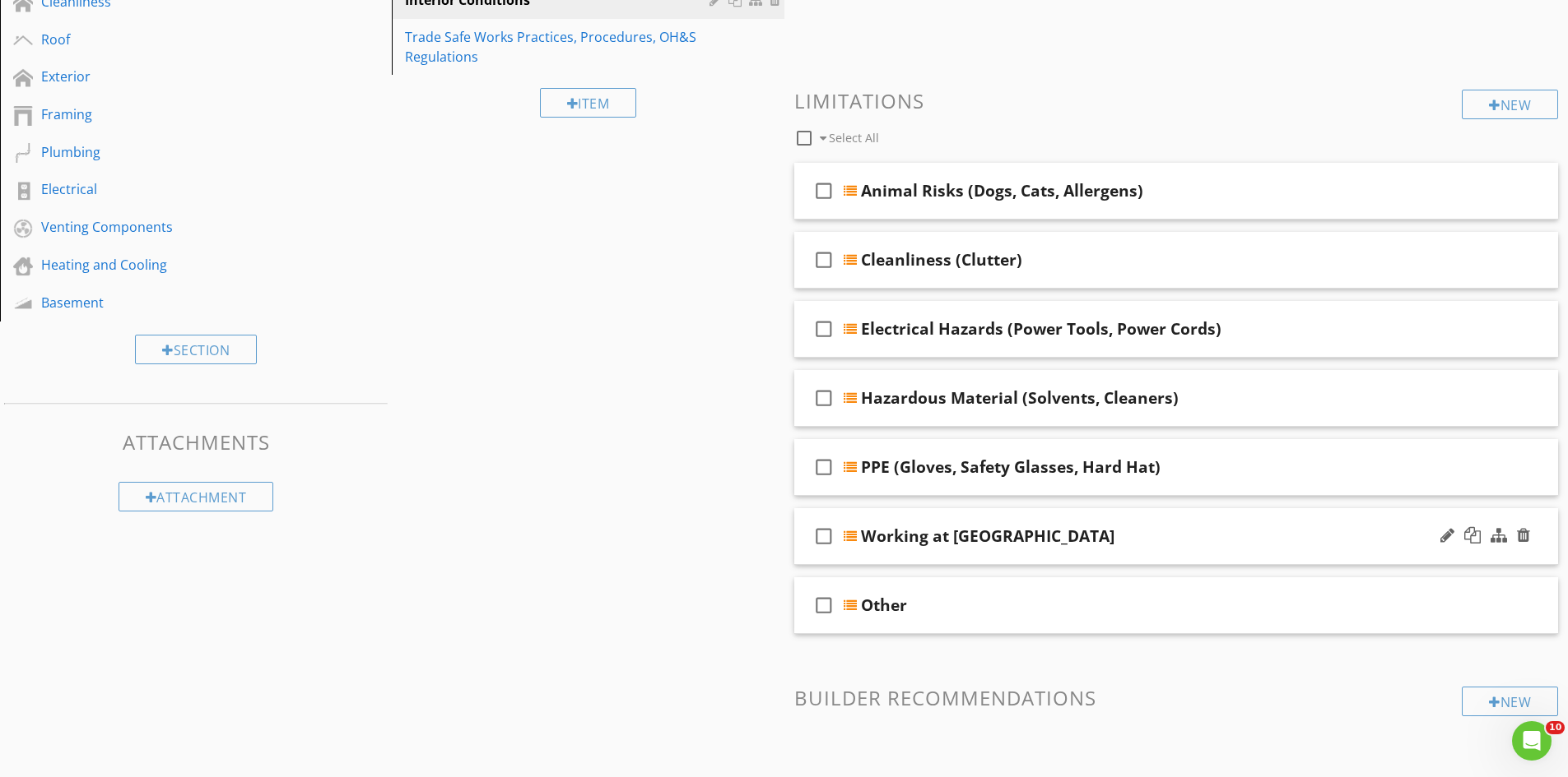
scroll to position [420, 0]
